Goal: Manage account settings

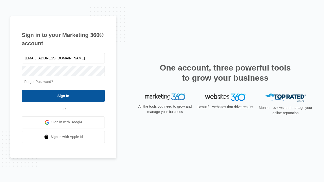
click at [63, 96] on input "Sign In" at bounding box center [63, 96] width 83 height 12
